Goal: Task Accomplishment & Management: Manage account settings

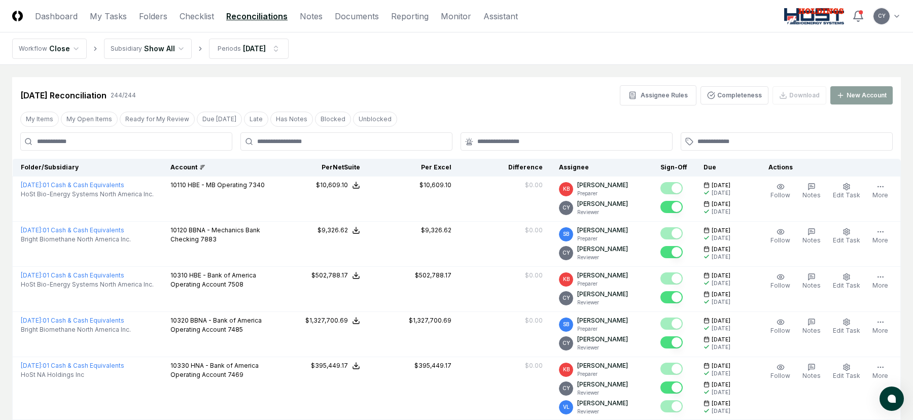
scroll to position [1065, 0]
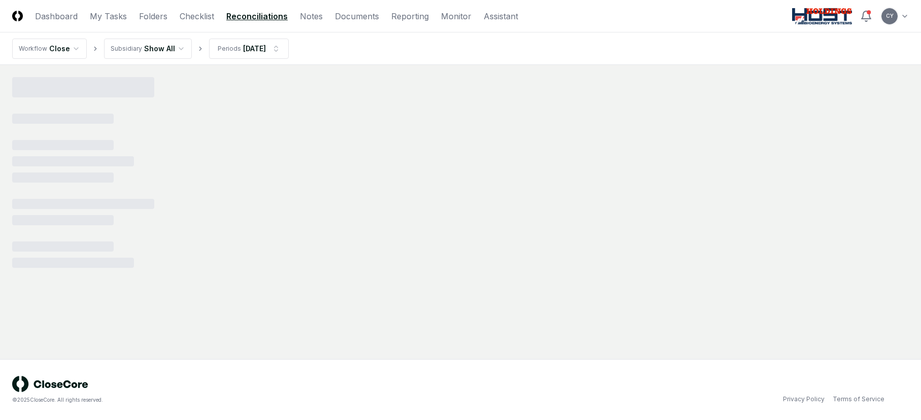
click at [243, 14] on link "Reconciliations" at bounding box center [256, 16] width 61 height 12
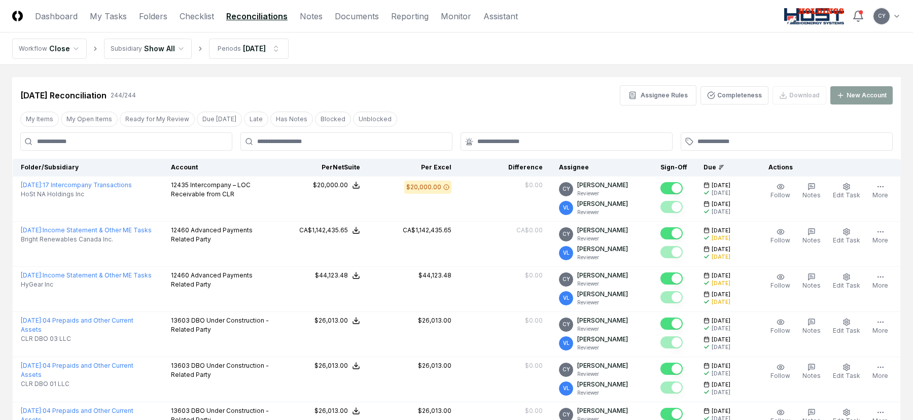
click at [162, 112] on button "Ready for My Review" at bounding box center [157, 119] width 75 height 15
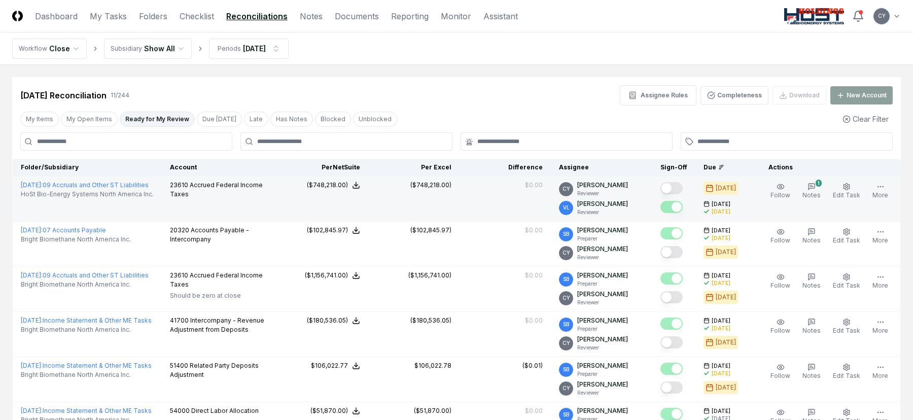
click at [678, 187] on button "Mark complete" at bounding box center [672, 188] width 22 height 12
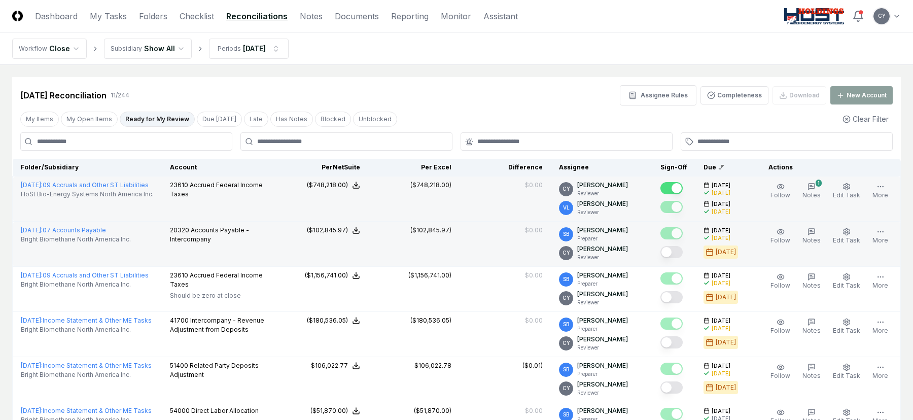
click at [681, 249] on button "Mark complete" at bounding box center [672, 252] width 22 height 12
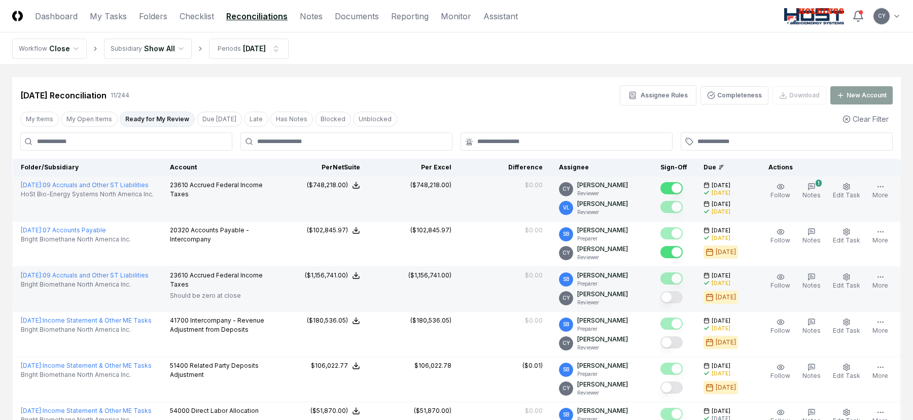
click at [681, 300] on button "Mark complete" at bounding box center [672, 297] width 22 height 12
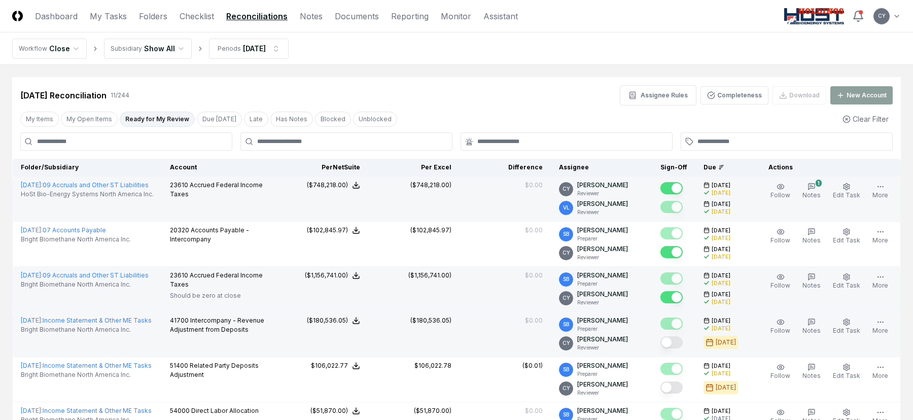
click at [682, 340] on button "Mark complete" at bounding box center [672, 342] width 22 height 12
click at [229, 82] on div "Aug 2025 Reconciliation 11 / 244 Assignee Rules Completeness Download New Accou…" at bounding box center [456, 91] width 889 height 28
click at [191, 11] on link "Checklist" at bounding box center [197, 16] width 35 height 12
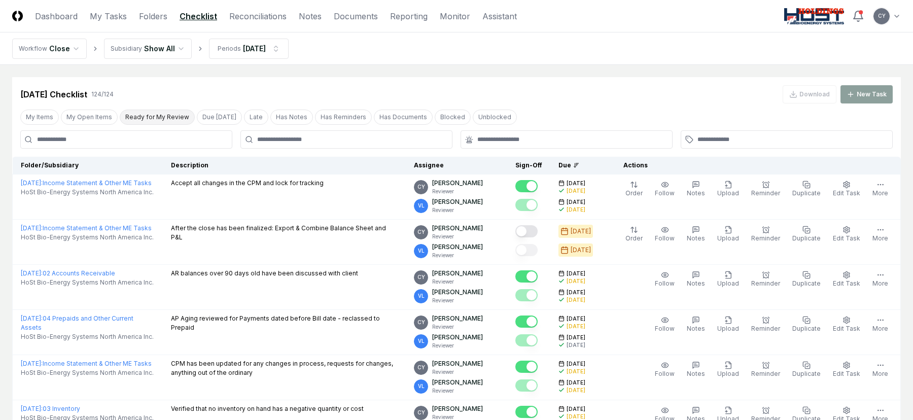
click at [147, 114] on button "Ready for My Review" at bounding box center [157, 117] width 75 height 15
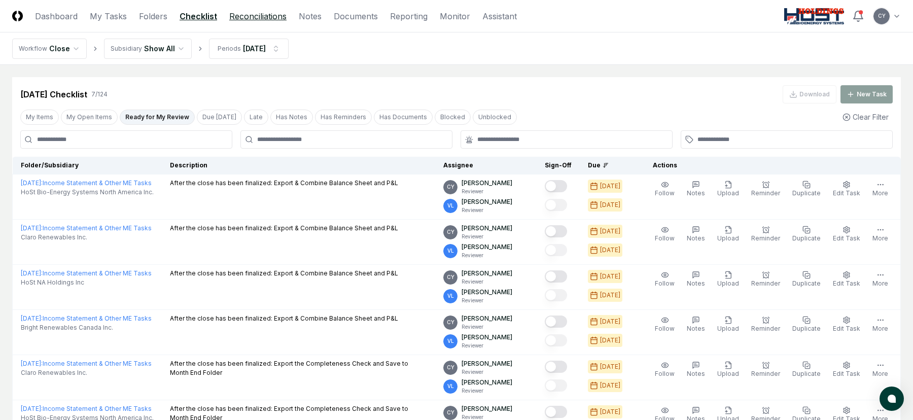
click at [263, 15] on link "Reconciliations" at bounding box center [257, 16] width 57 height 12
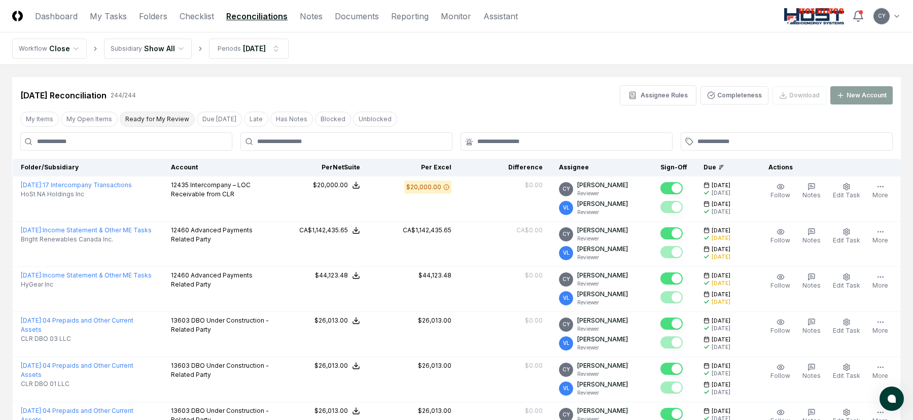
click at [152, 120] on button "Ready for My Review" at bounding box center [157, 119] width 75 height 15
